Goal: Information Seeking & Learning: Learn about a topic

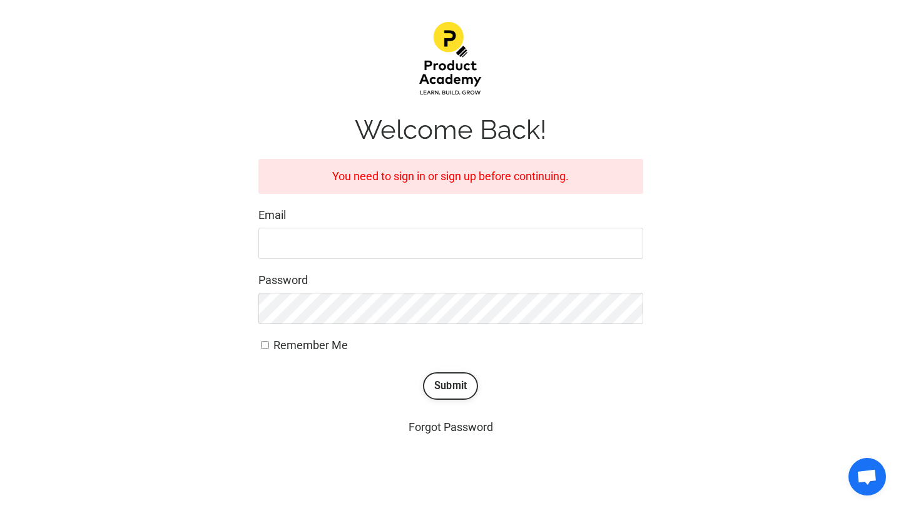
scroll to position [174, 0]
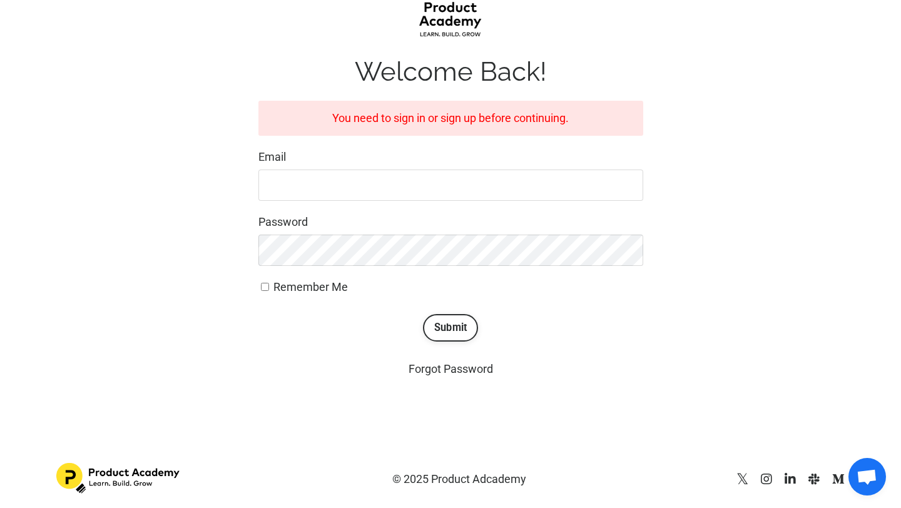
click at [404, 184] on input "Email" at bounding box center [450, 185] width 385 height 31
type input "Bankole.michael45@gmail.com"
click at [454, 329] on button "Submit" at bounding box center [451, 328] width 56 height 28
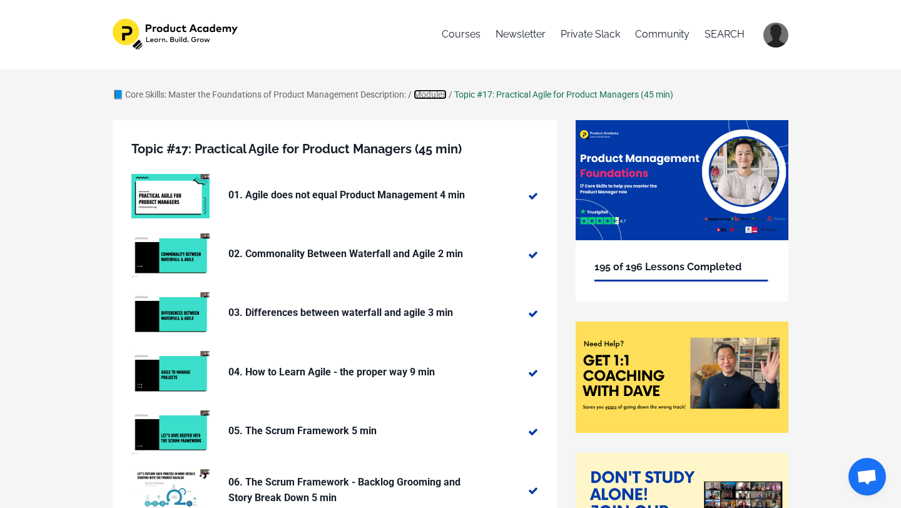
click at [441, 97] on link "Modules" at bounding box center [430, 94] width 33 height 10
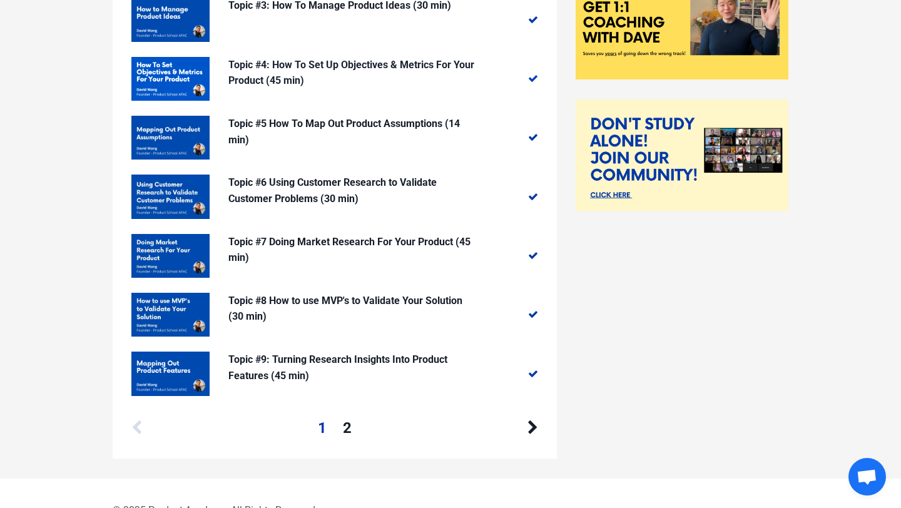
scroll to position [388, 0]
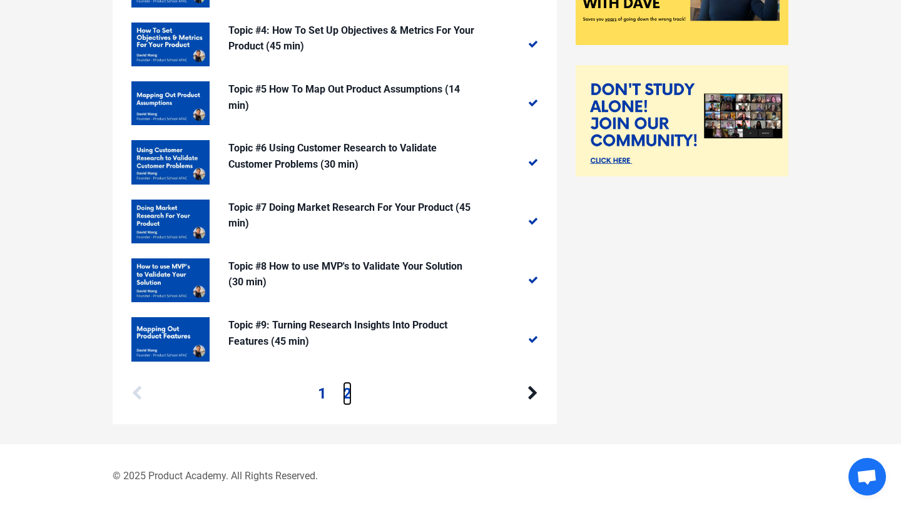
click at [351, 390] on link "2" at bounding box center [347, 394] width 9 height 24
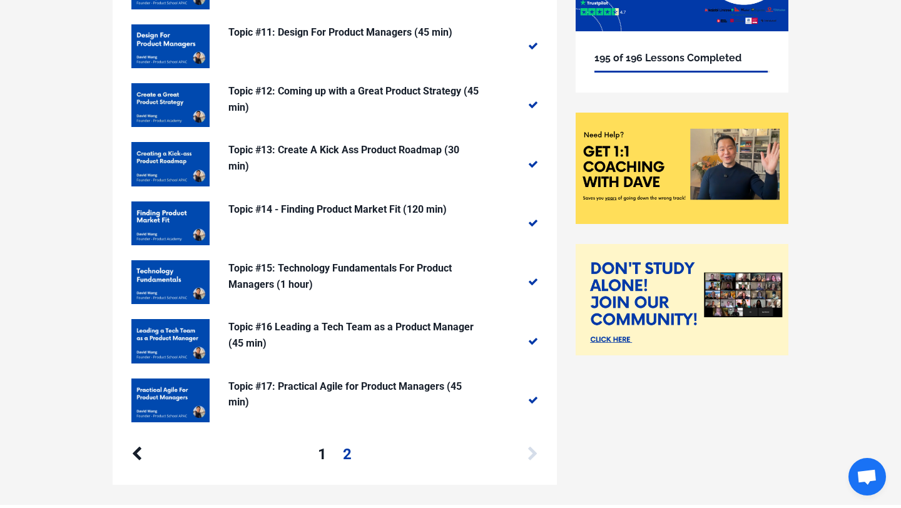
scroll to position [210, 0]
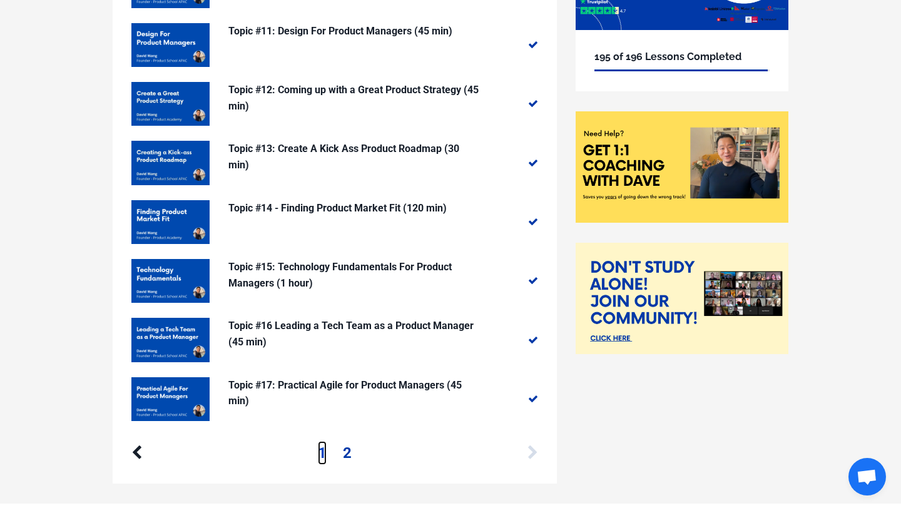
click at [321, 451] on link "1" at bounding box center [322, 453] width 9 height 24
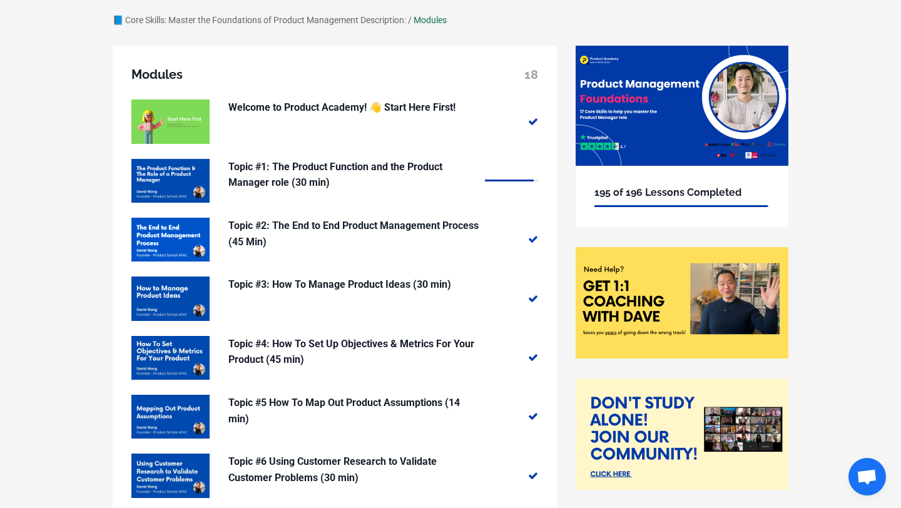
scroll to position [128, 0]
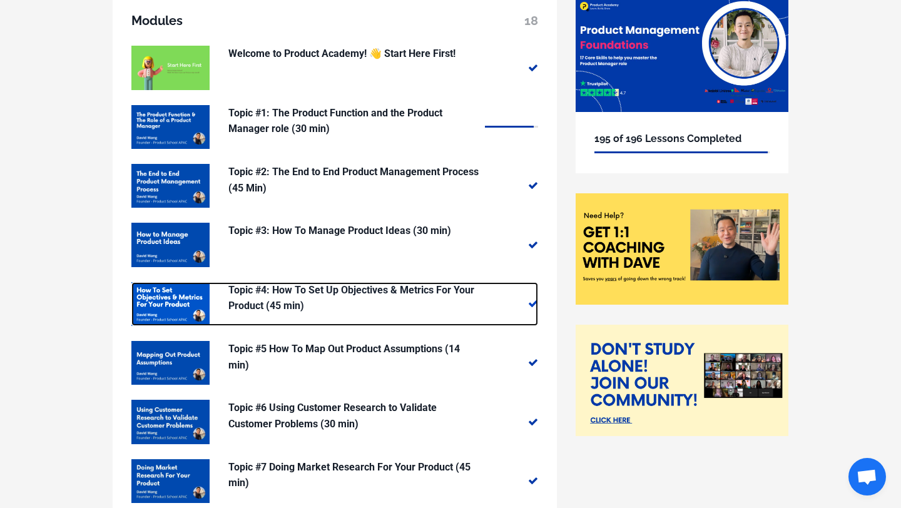
click at [322, 290] on p "Topic #4: How To Set Up Objectives & Metrics For Your Product (45 min)" at bounding box center [353, 298] width 250 height 32
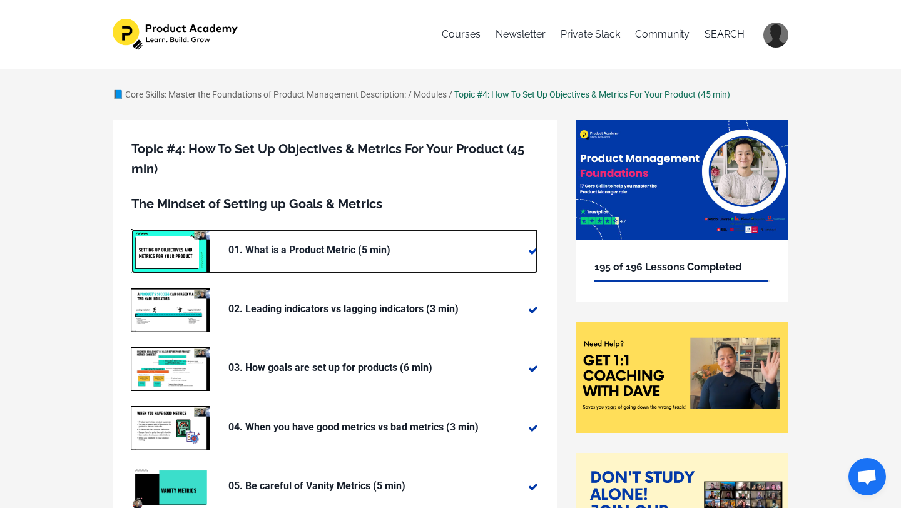
click at [325, 242] on p "01. What is a Product Metric (5 min)" at bounding box center [353, 250] width 250 height 16
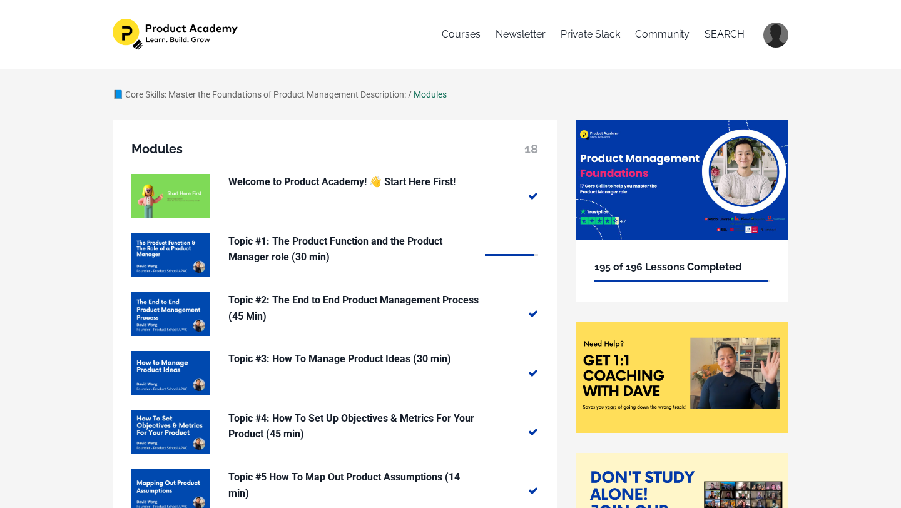
scroll to position [388, 0]
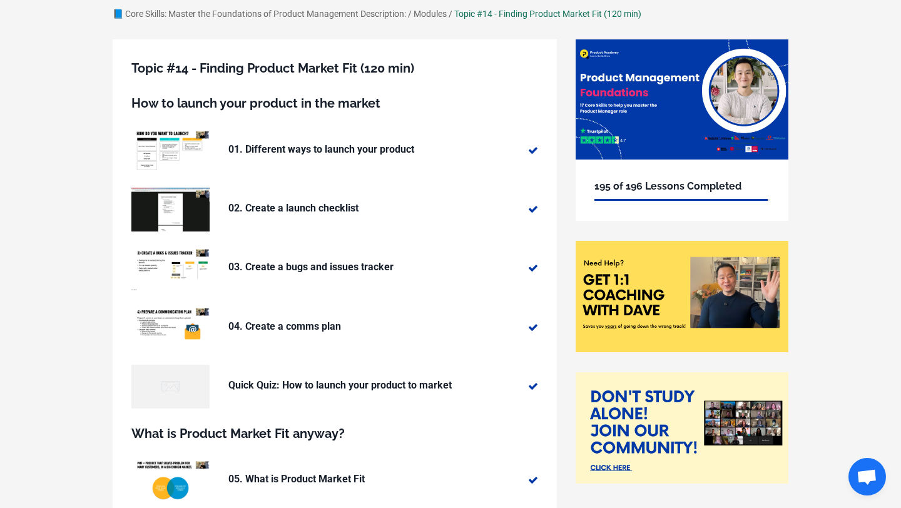
scroll to position [81, 0]
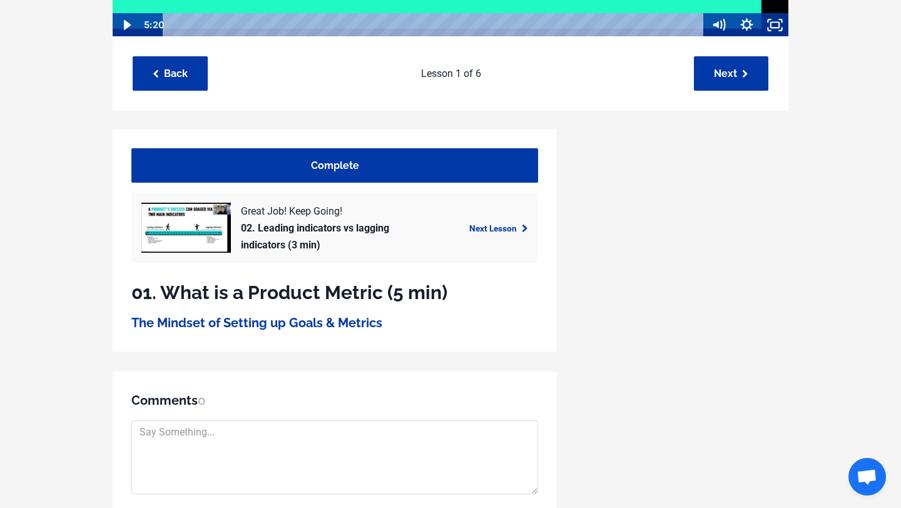
scroll to position [611, 0]
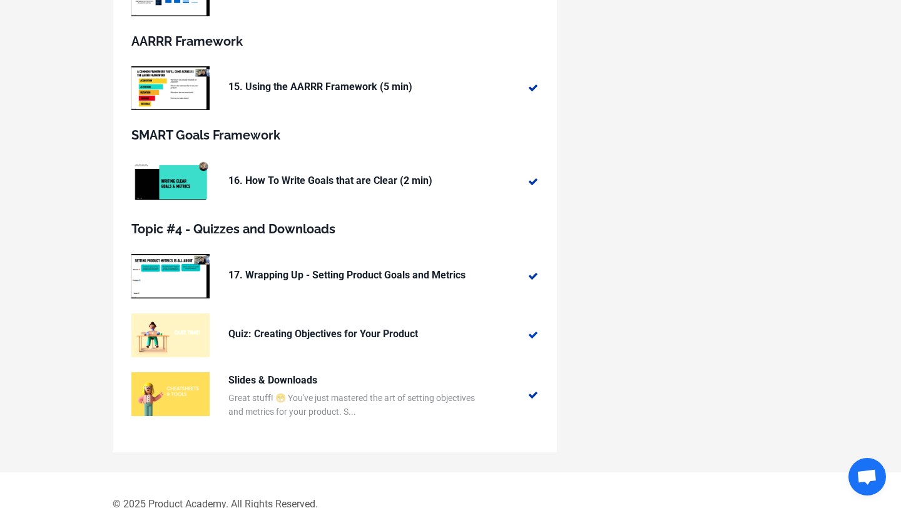
scroll to position [1123, 0]
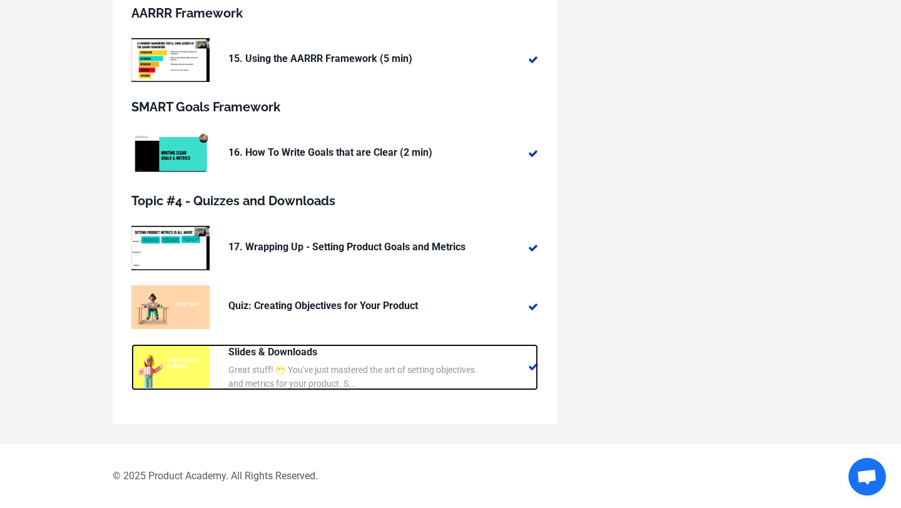
click at [307, 352] on p "Slides & Downloads" at bounding box center [353, 352] width 250 height 16
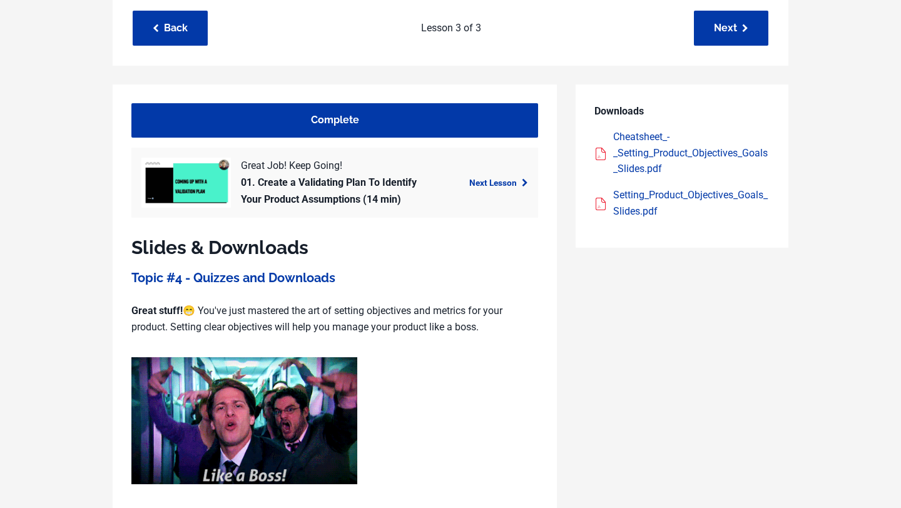
scroll to position [232, 0]
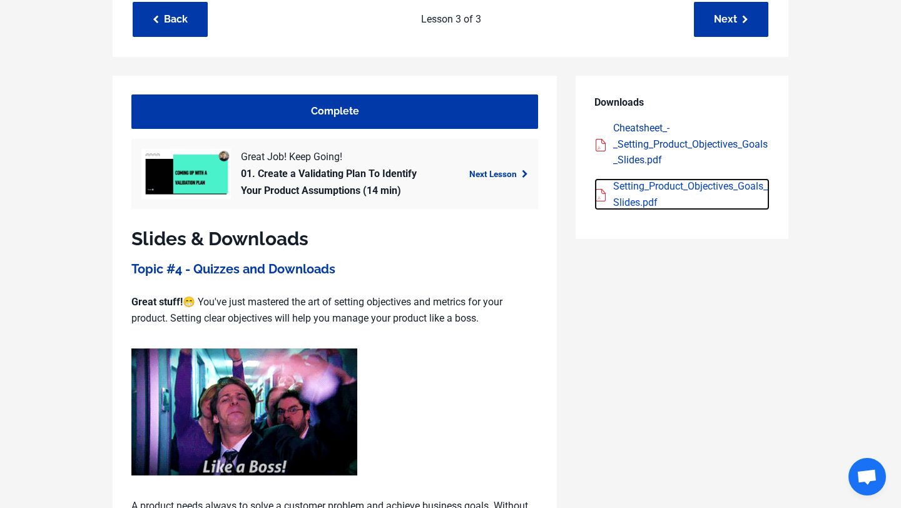
click at [653, 189] on div "Setting_Product_Objectives_Goals_Slides.pdf" at bounding box center [691, 194] width 156 height 32
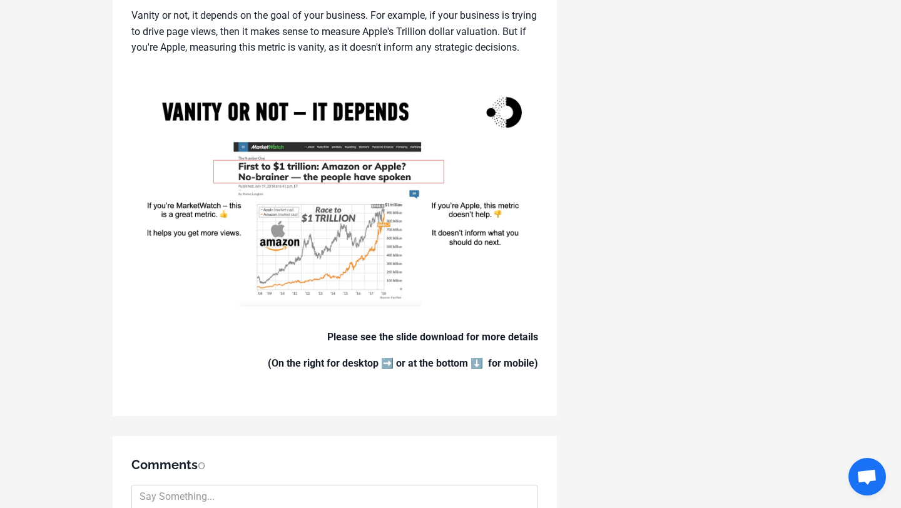
scroll to position [2478, 0]
